Goal: Navigation & Orientation: Find specific page/section

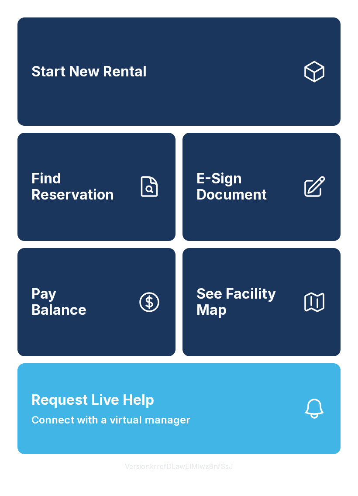
scroll to position [10, 0]
click at [208, 59] on link "Start New Rental" at bounding box center [178, 71] width 323 height 108
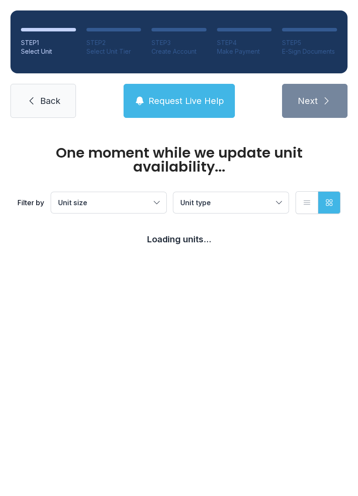
click at [56, 84] on link "Back" at bounding box center [42, 101] width 65 height 34
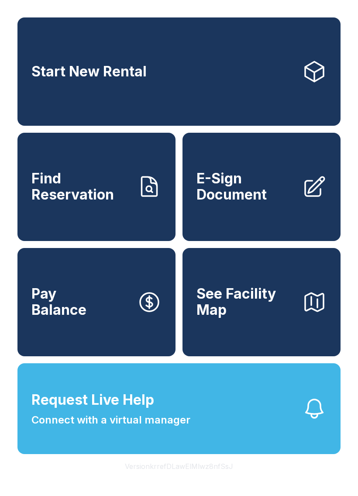
click at [86, 325] on button "Pay Balance" at bounding box center [96, 302] width 158 height 108
click at [260, 195] on span "E-Sign Document" at bounding box center [245, 187] width 99 height 32
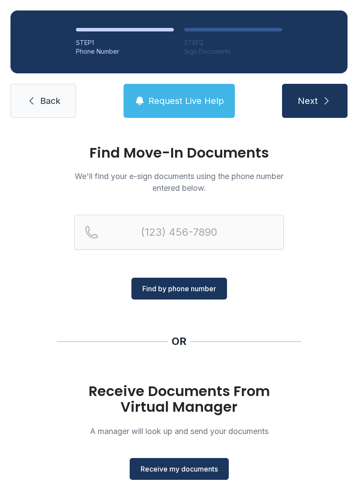
click at [52, 100] on span "Back" at bounding box center [50, 101] width 20 height 12
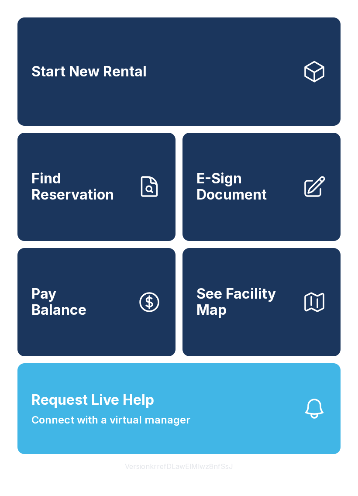
click at [181, 428] on span "Connect with a virtual manager" at bounding box center [110, 420] width 159 height 16
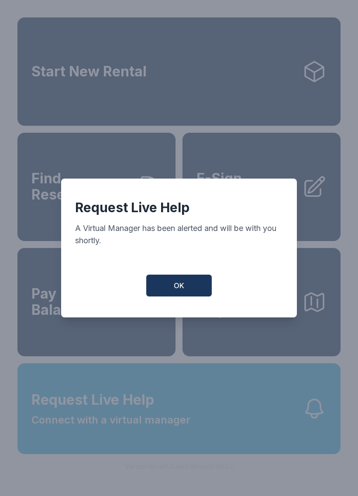
click at [181, 296] on button "OK" at bounding box center [178, 286] width 65 height 22
